Goal: Task Accomplishment & Management: Manage account settings

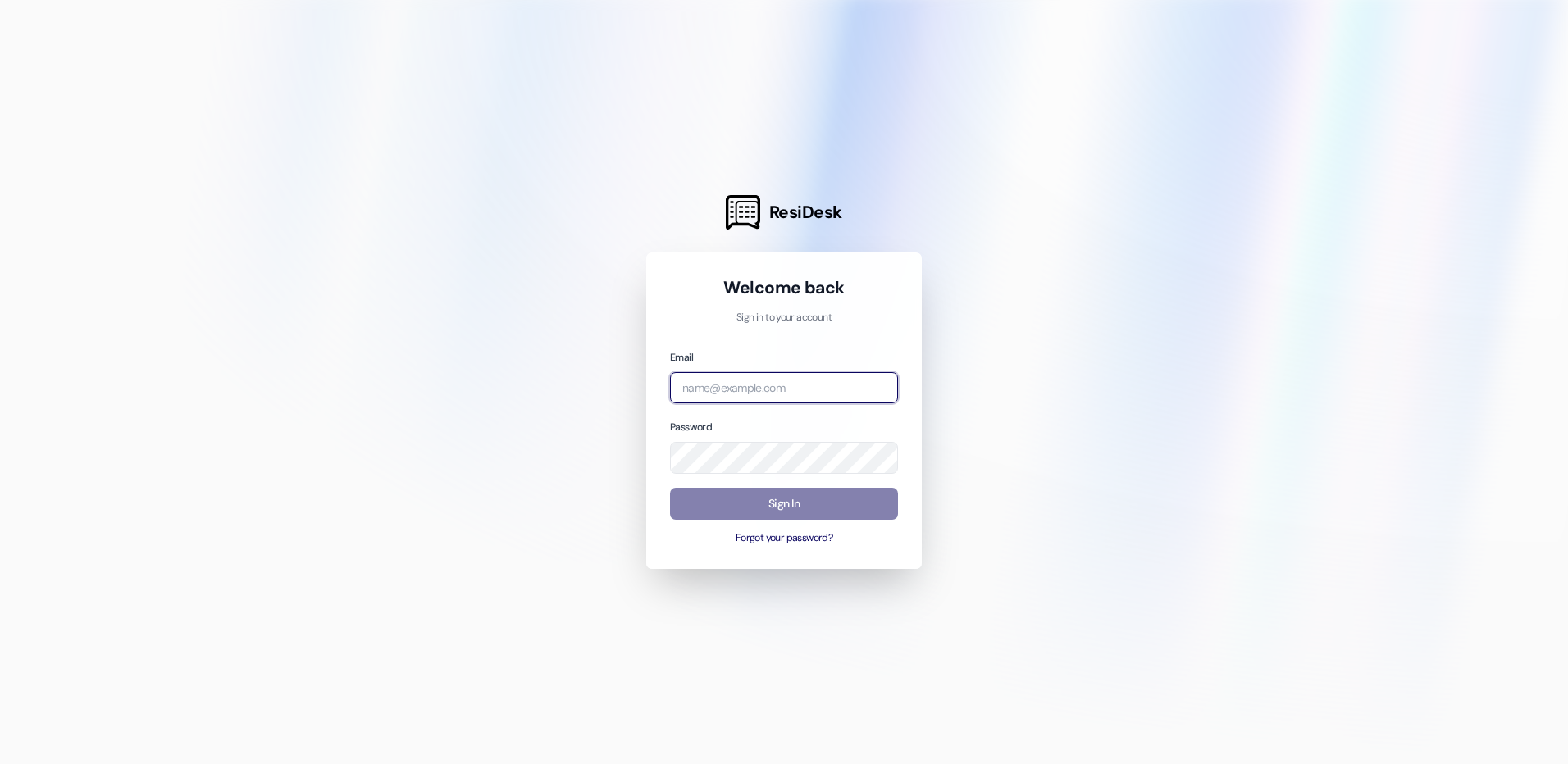
click at [808, 386] on input "email" at bounding box center [784, 387] width 228 height 32
type input "[EMAIL_ADDRESS][DOMAIN_NAME]"
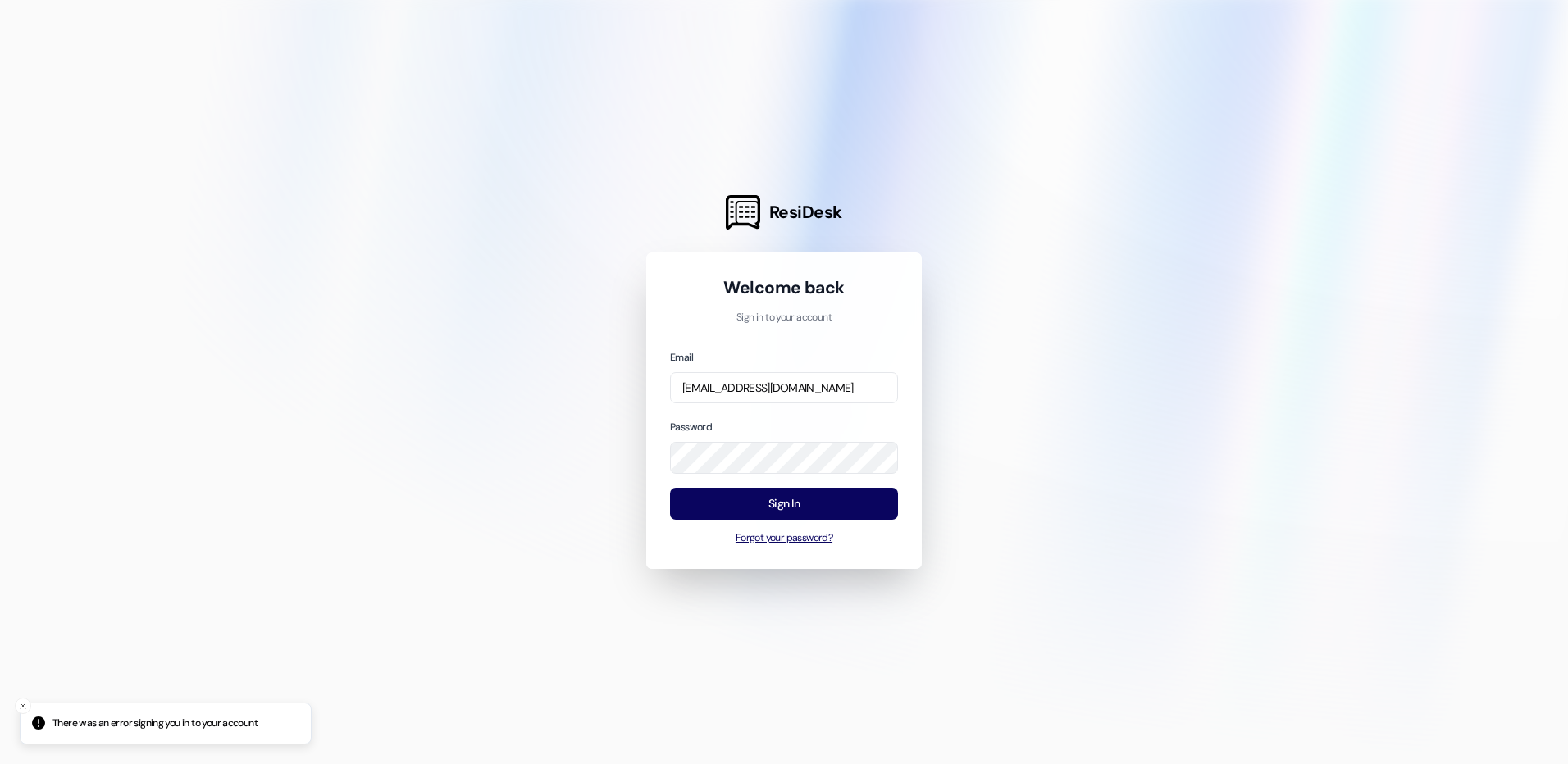
click at [801, 538] on button "Forgot your password?" at bounding box center [784, 538] width 228 height 15
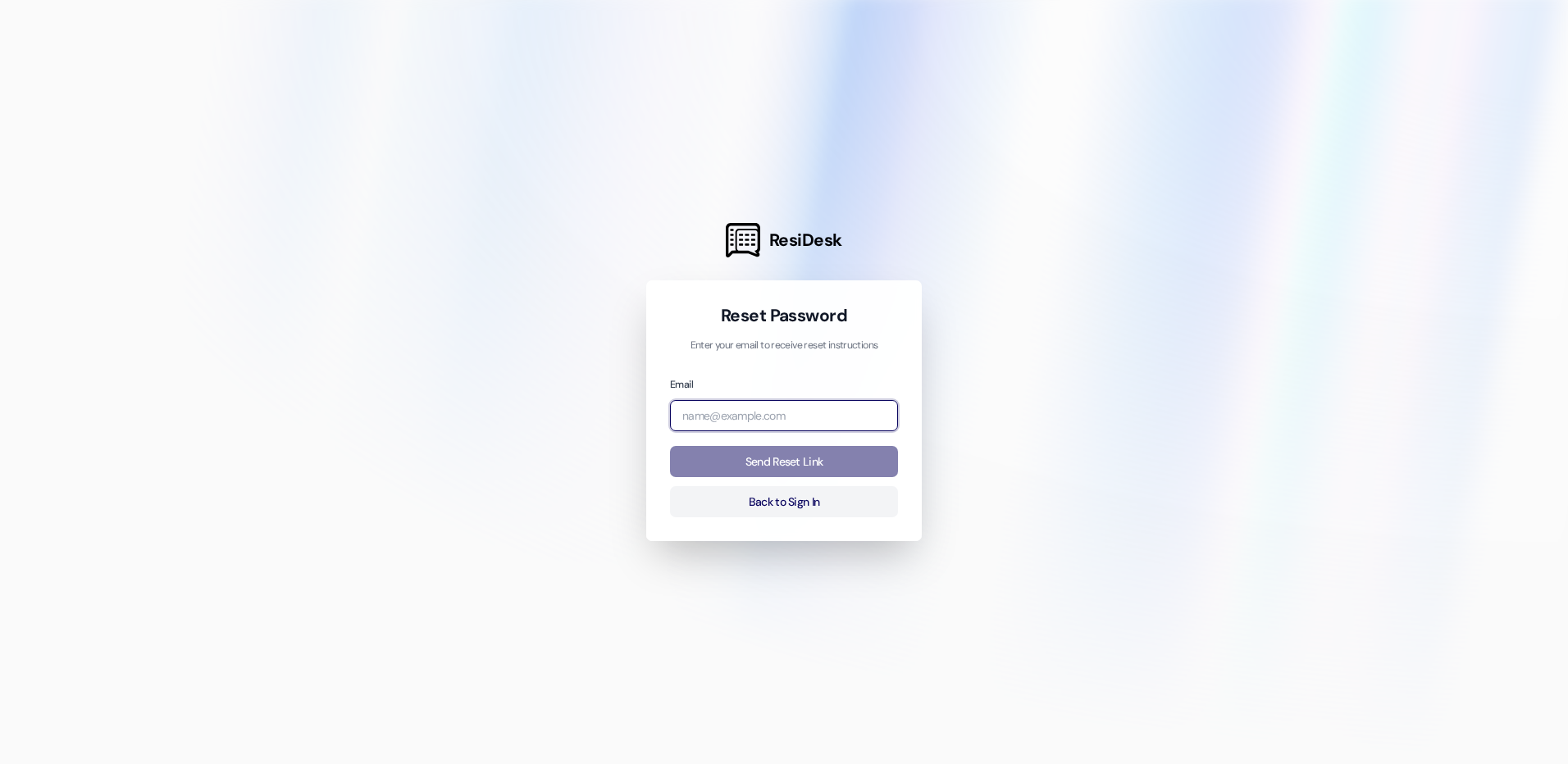
click at [777, 418] on input "email" at bounding box center [784, 415] width 228 height 32
type input "[EMAIL_ADDRESS][DOMAIN_NAME]"
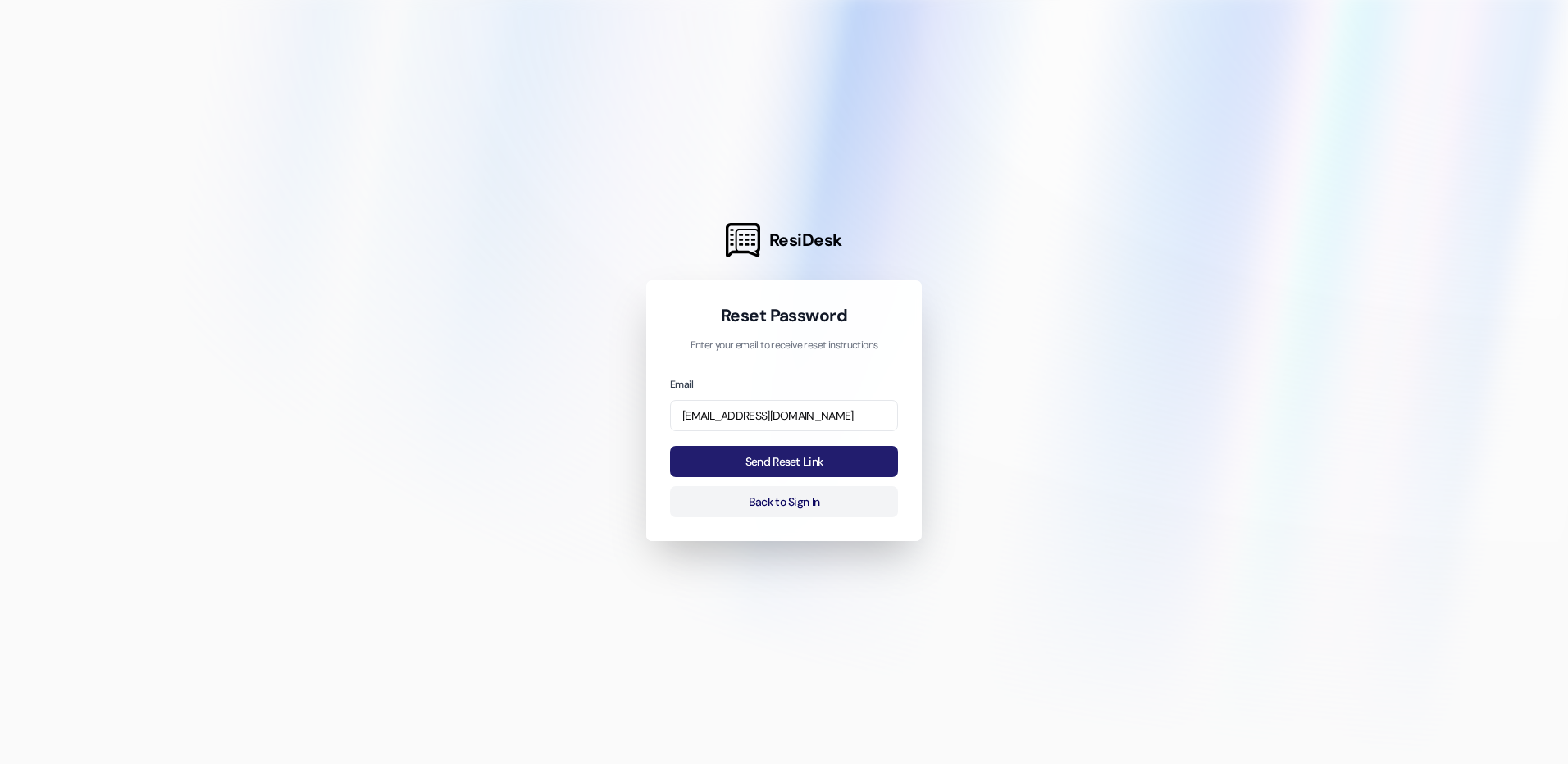
click at [791, 467] on button "Send Reset Link" at bounding box center [784, 461] width 228 height 32
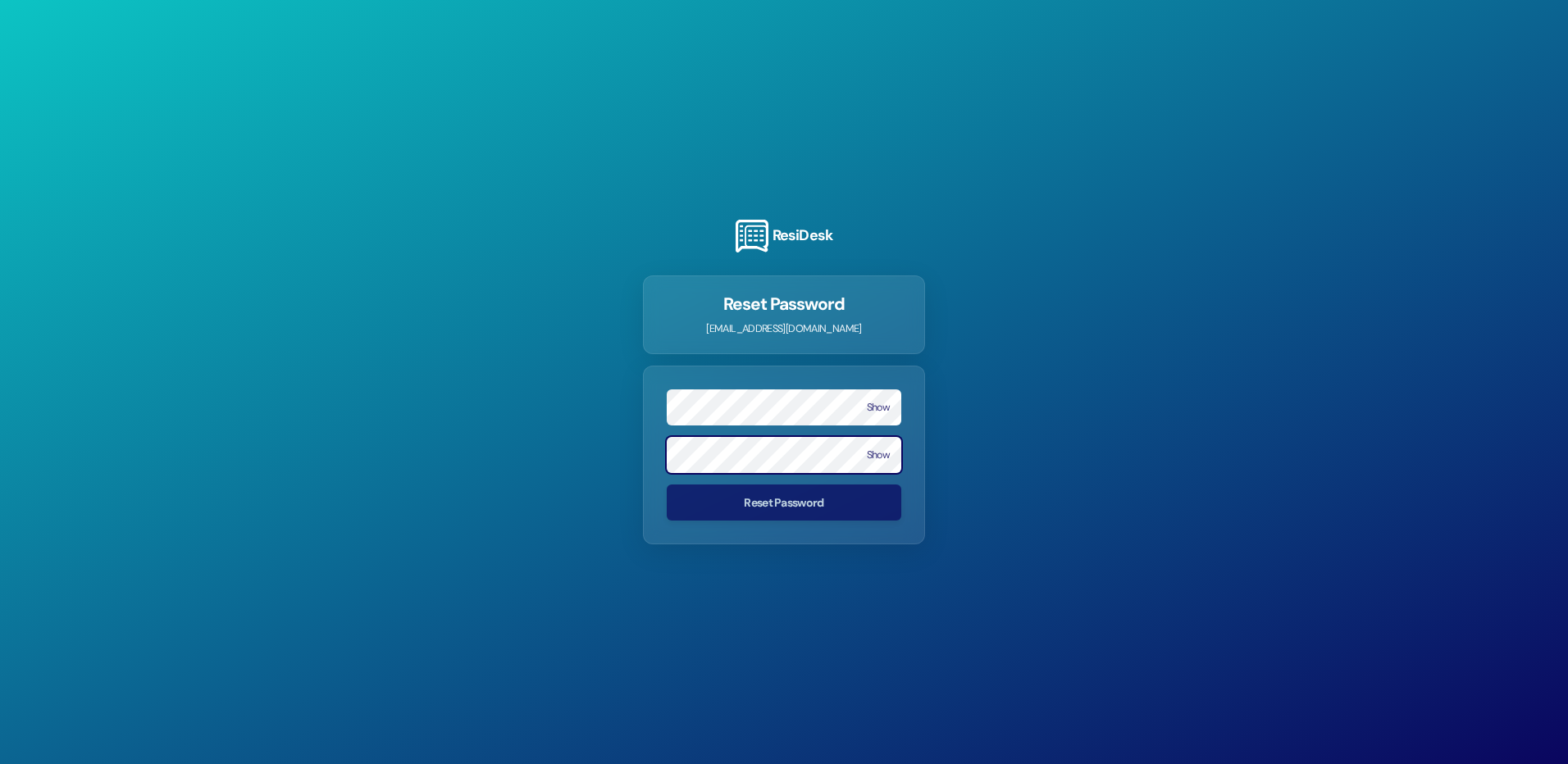
click at [752, 440] on form "Show Show Reset Password" at bounding box center [784, 455] width 282 height 179
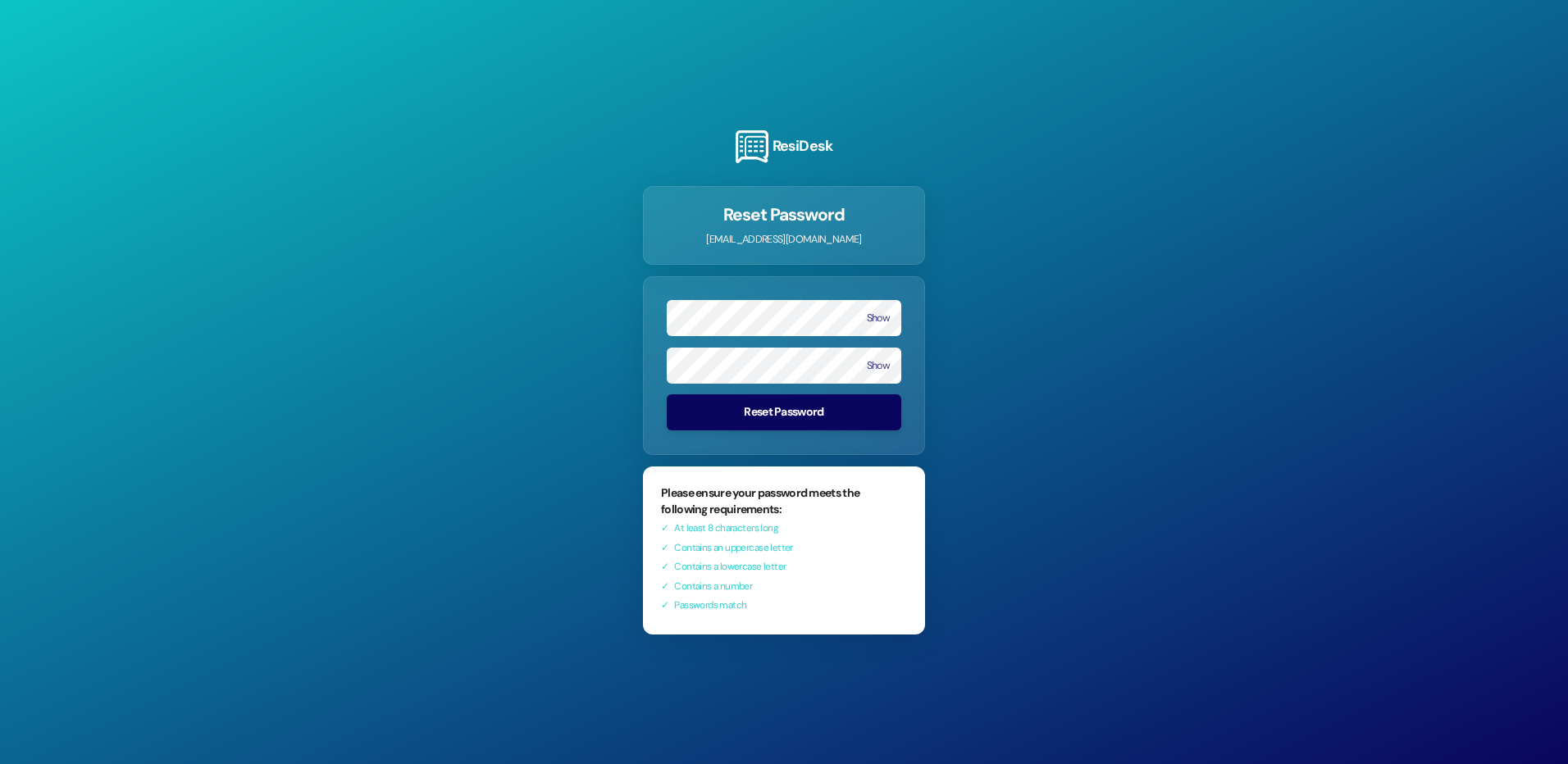
click at [808, 415] on button "Reset Password" at bounding box center [784, 412] width 235 height 36
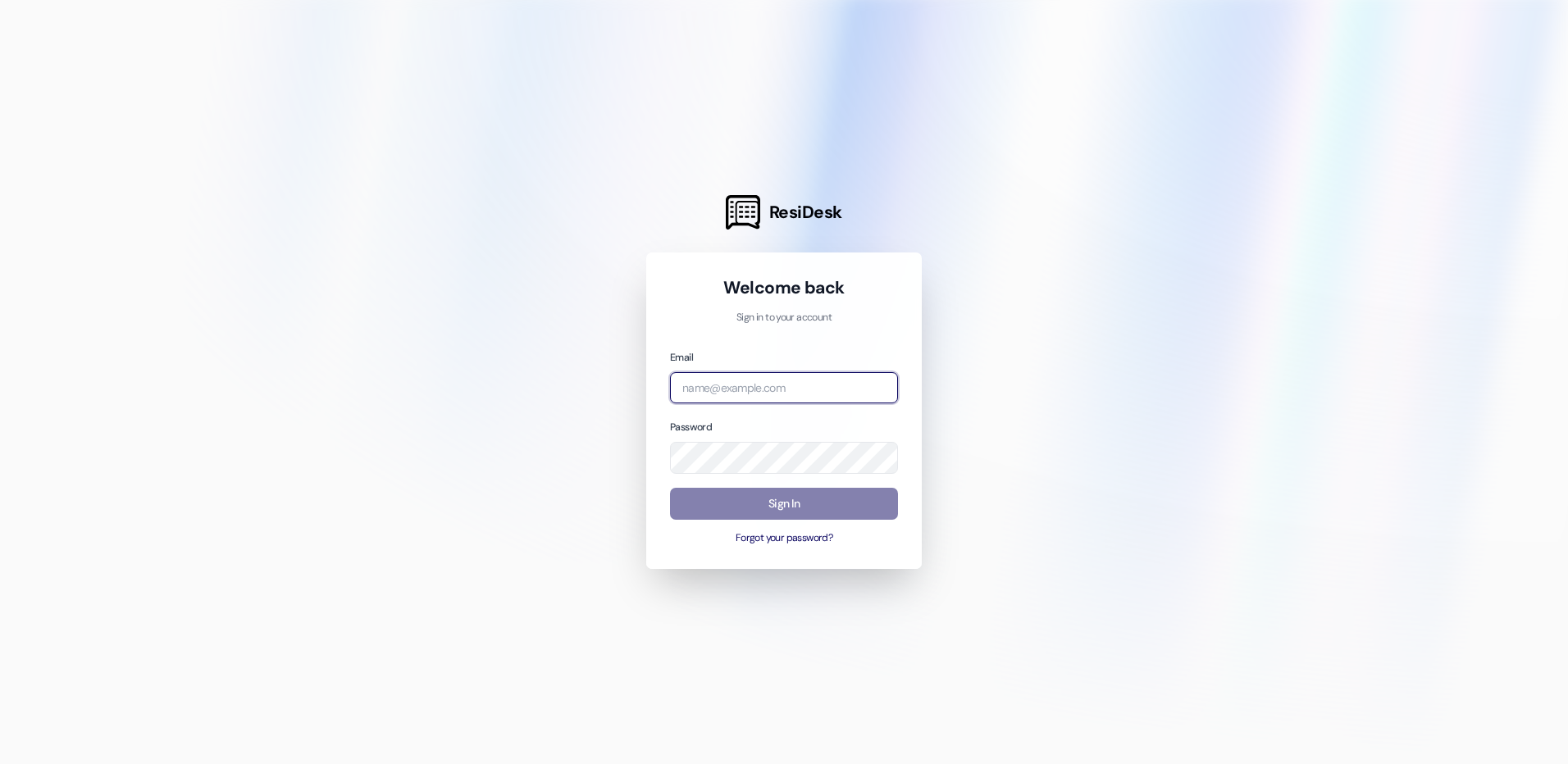
type input "[EMAIL_ADDRESS][DOMAIN_NAME]"
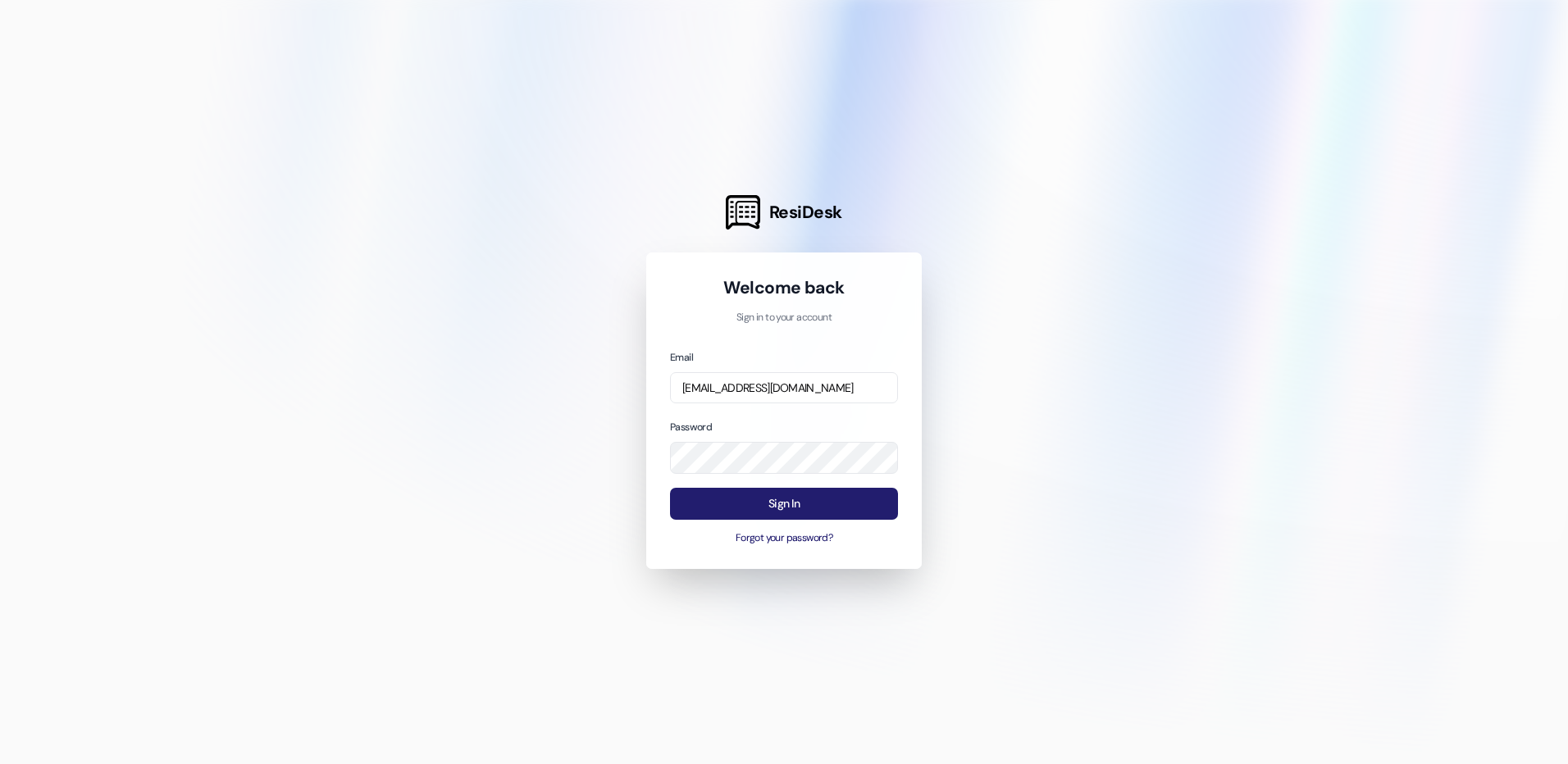
click at [836, 504] on button "Sign In" at bounding box center [784, 503] width 228 height 32
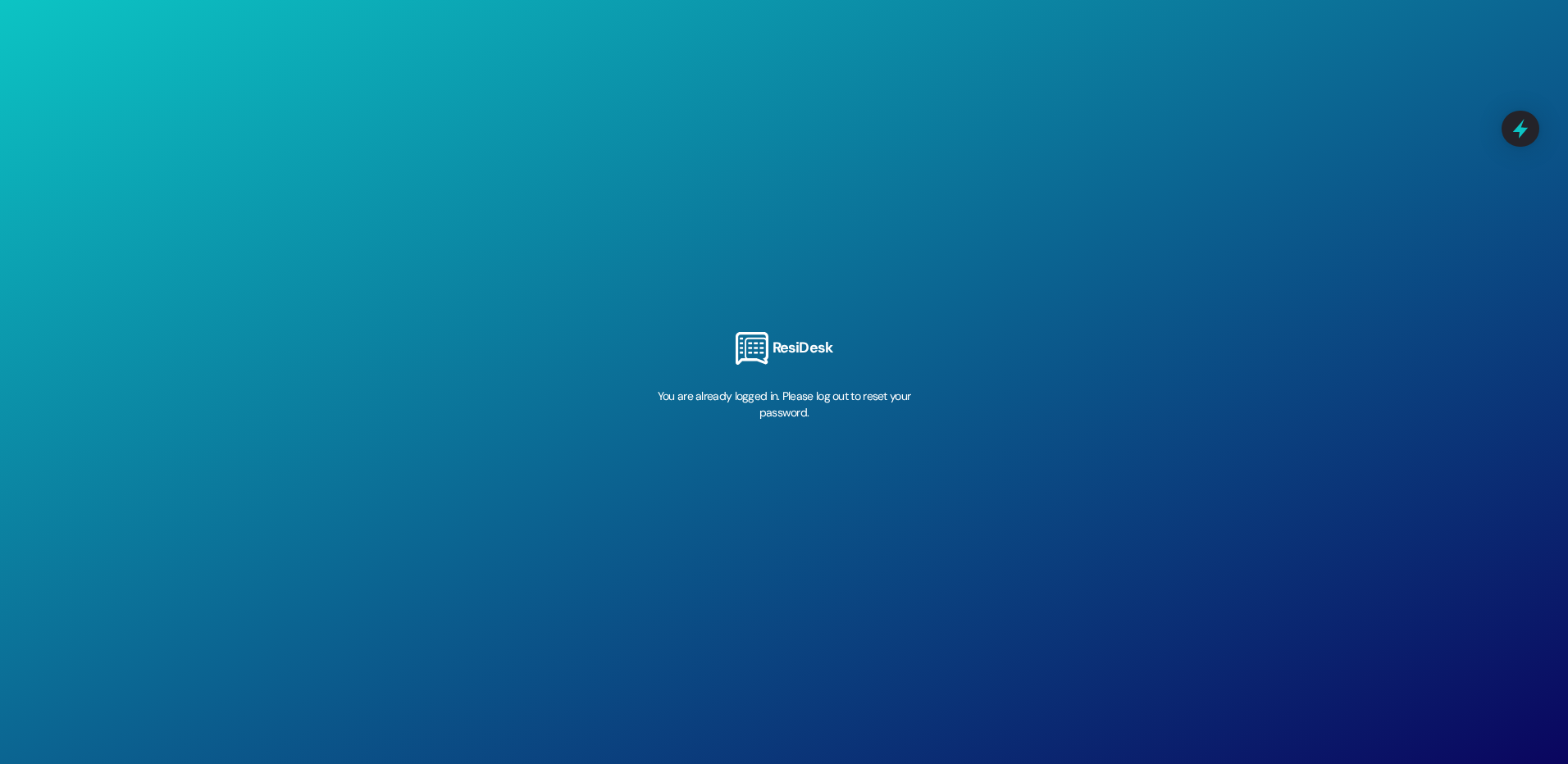
click at [778, 399] on div "You are already logged in. Please log out to reset your password." at bounding box center [784, 404] width 282 height 33
click at [820, 345] on h3 "ResiDesk" at bounding box center [802, 347] width 60 height 19
click at [807, 406] on div "You are already logged in. Please log out to reset your password." at bounding box center [784, 404] width 282 height 33
click at [805, 345] on h3 "ResiDesk" at bounding box center [802, 347] width 60 height 19
click at [780, 411] on div "You are already logged in. Please log out to reset your password." at bounding box center [784, 404] width 282 height 33
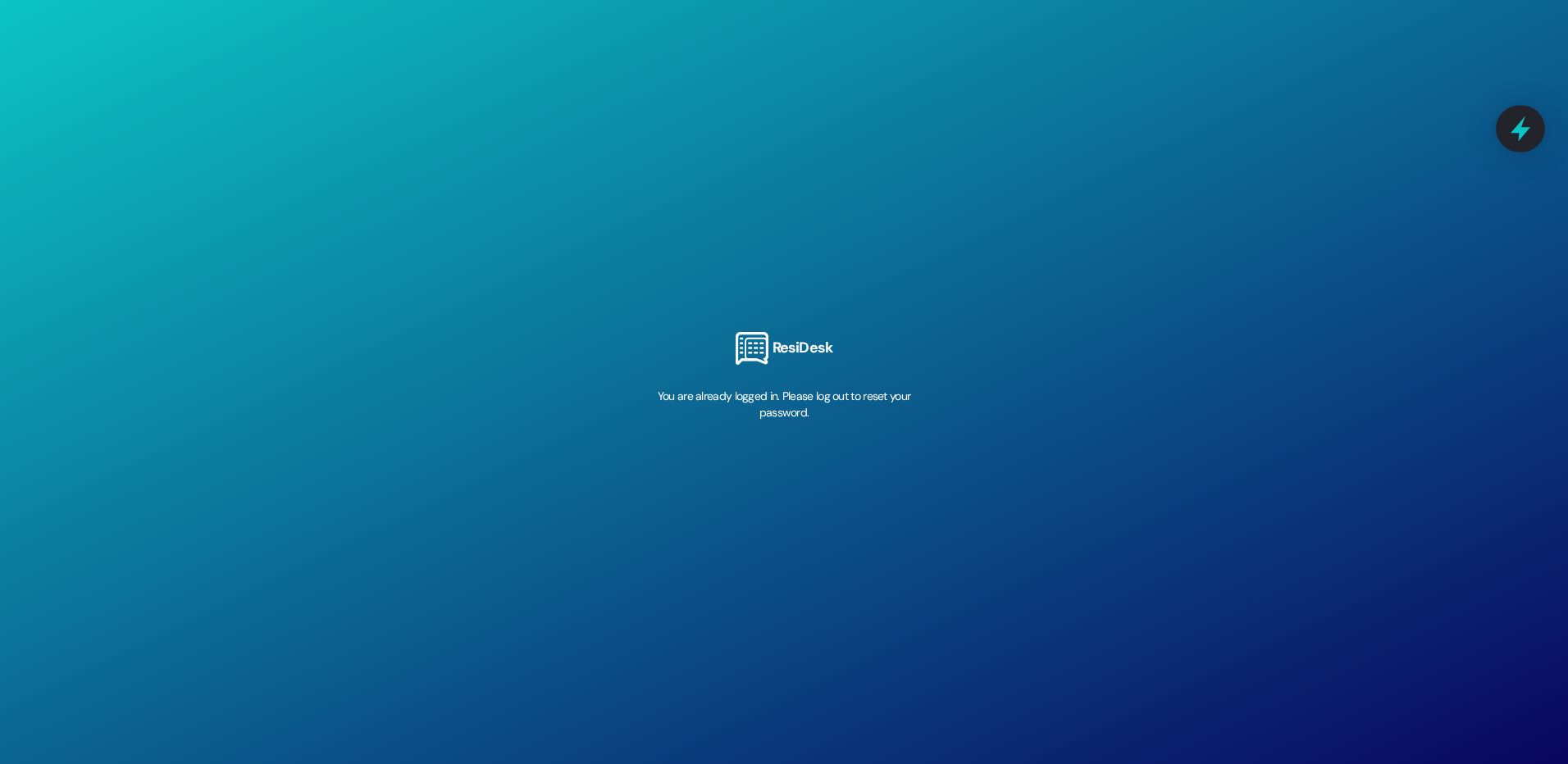
click at [1525, 122] on icon at bounding box center [1520, 129] width 28 height 28
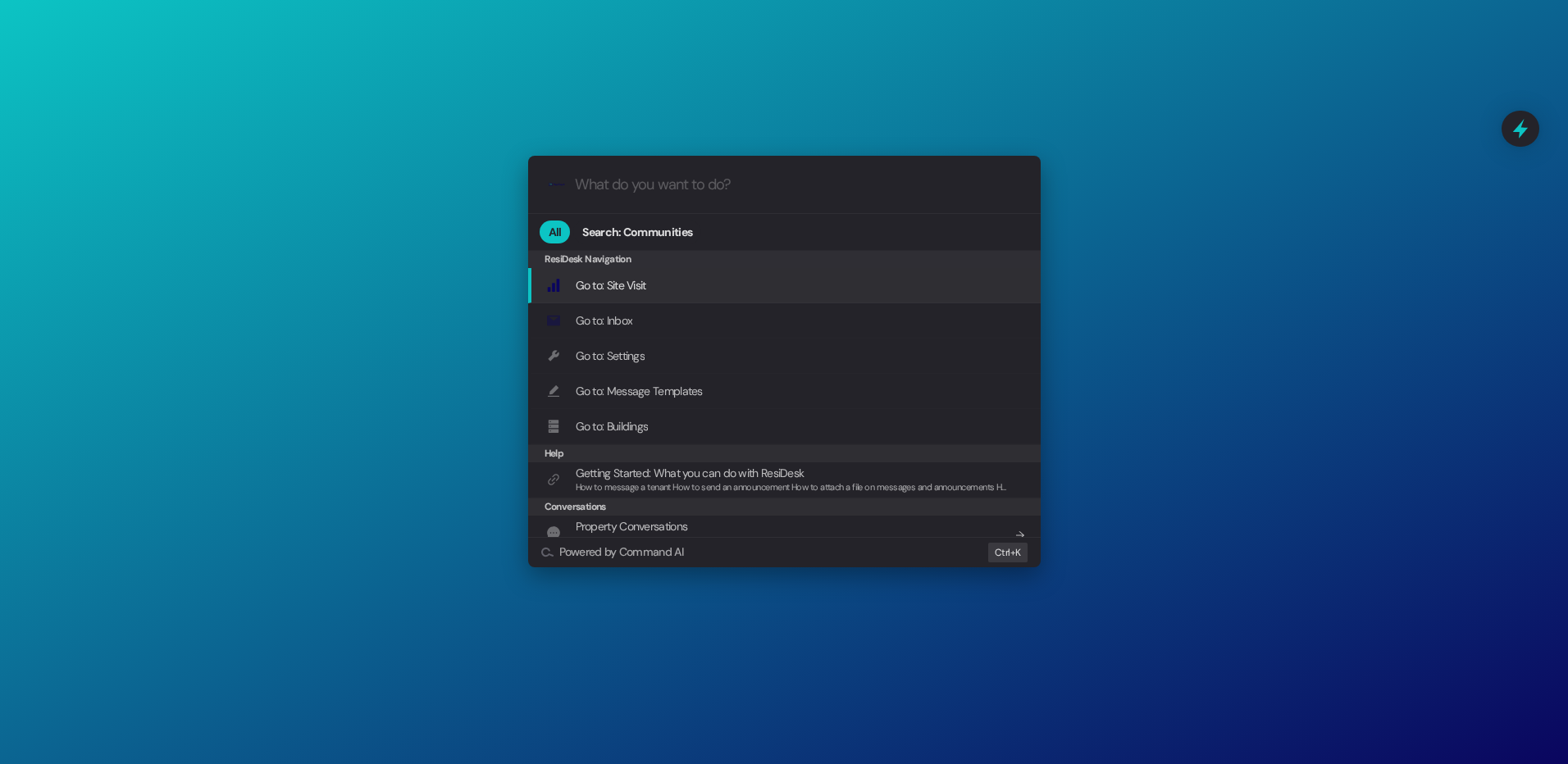
click at [632, 281] on span "Go to: Site Visit" at bounding box center [611, 286] width 71 height 15
